Goal: Obtain resource: Obtain resource

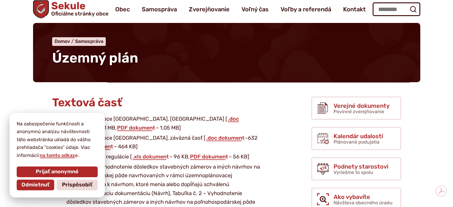
scroll to position [30, 0]
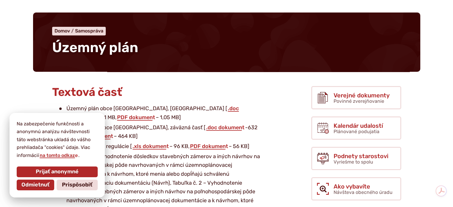
click at [124, 118] on li "Územný plán obce Sekule, čistopis [ .doc dokument – 1,91 MB, PDF dokument – 1,0…" at bounding box center [161, 113] width 204 height 18
click at [43, 184] on span "Odmietnuť" at bounding box center [35, 185] width 28 height 7
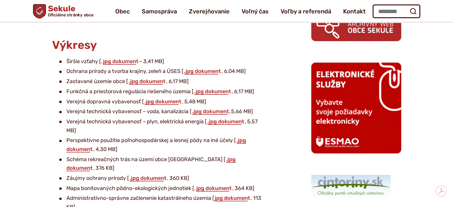
scroll to position [275, 0]
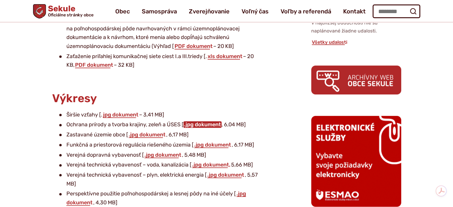
click at [198, 126] on link ".jpg dokument" at bounding box center [202, 124] width 38 height 7
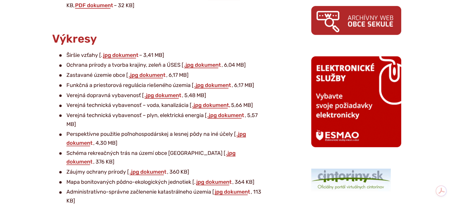
scroll to position [364, 0]
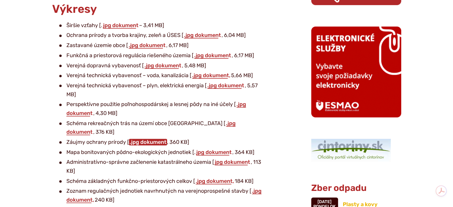
click at [141, 139] on link ".jpg dokument" at bounding box center [148, 142] width 38 height 7
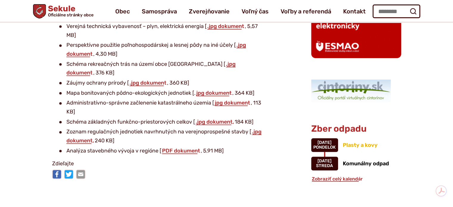
scroll to position [394, 0]
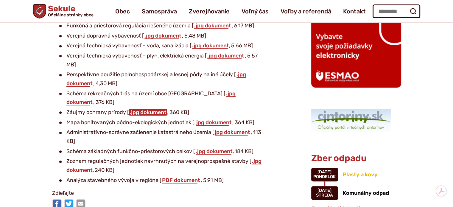
click at [139, 109] on link ".jpg dokument" at bounding box center [148, 112] width 38 height 7
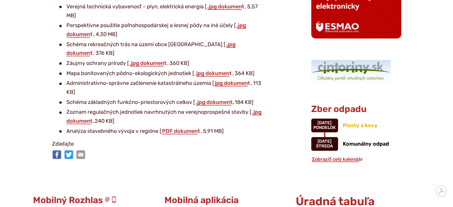
scroll to position [454, 0]
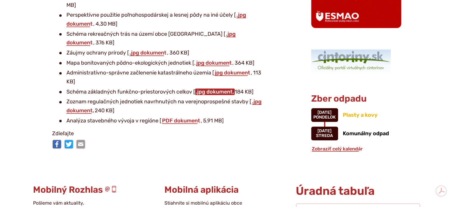
click at [205, 88] on link ".jpg dokument," at bounding box center [215, 91] width 40 height 7
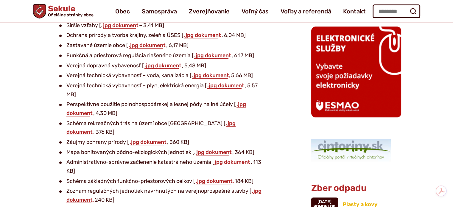
scroll to position [334, 0]
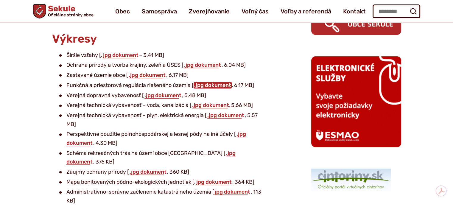
click at [200, 88] on link ".jpg dokument" at bounding box center [213, 85] width 38 height 7
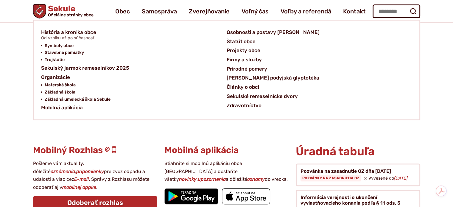
scroll to position [483, 0]
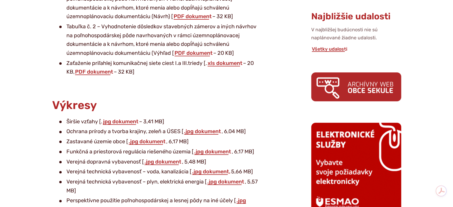
scroll to position [238, 0]
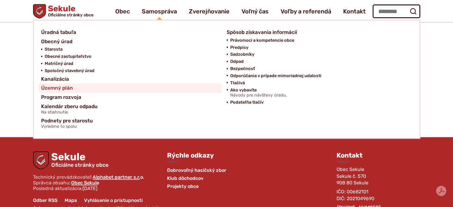
scroll to position [890, 0]
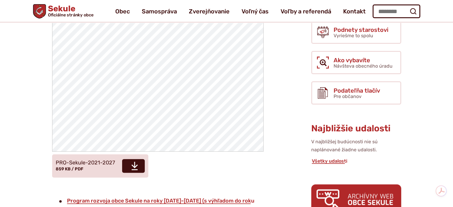
scroll to position [149, 0]
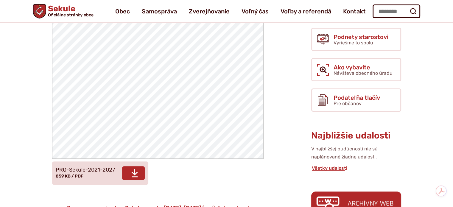
click at [132, 175] on icon at bounding box center [134, 173] width 7 height 10
